Goal: Transaction & Acquisition: Purchase product/service

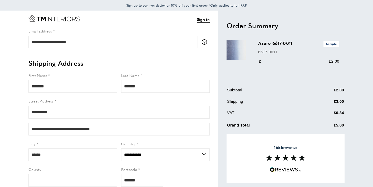
select select "**"
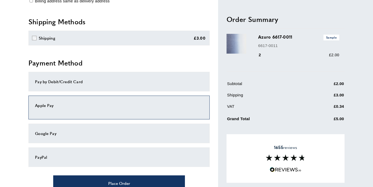
scroll to position [261, 0]
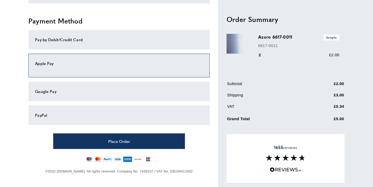
click at [116, 42] on div "Pay by Debit/Credit Card" at bounding box center [119, 39] width 168 height 6
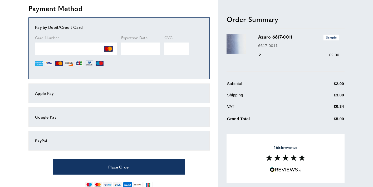
scroll to position [293, 0]
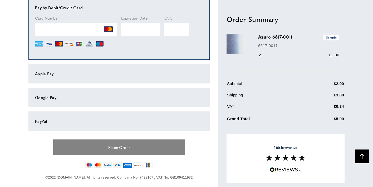
click at [149, 143] on button "Place Order" at bounding box center [119, 147] width 132 height 16
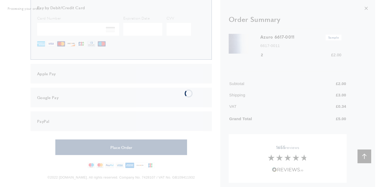
scroll to position [0, 0]
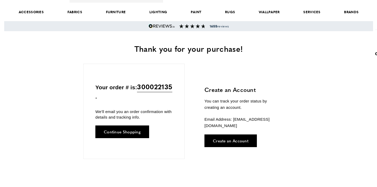
scroll to position [0, 1260]
